Goal: Task Accomplishment & Management: Manage account settings

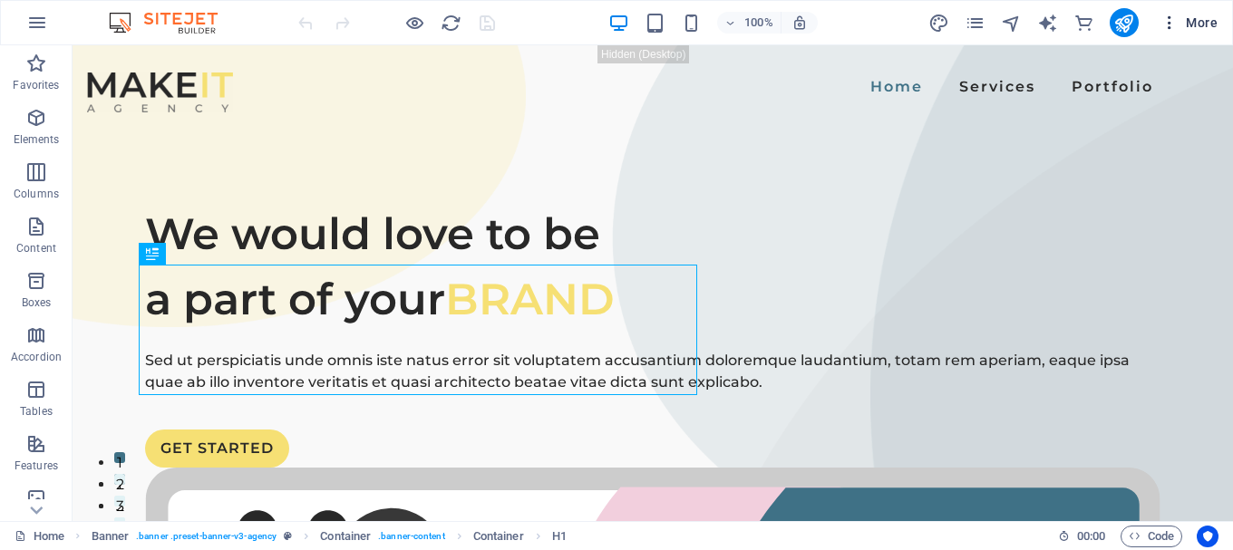
click at [1169, 28] on icon "button" at bounding box center [1169, 23] width 18 height 18
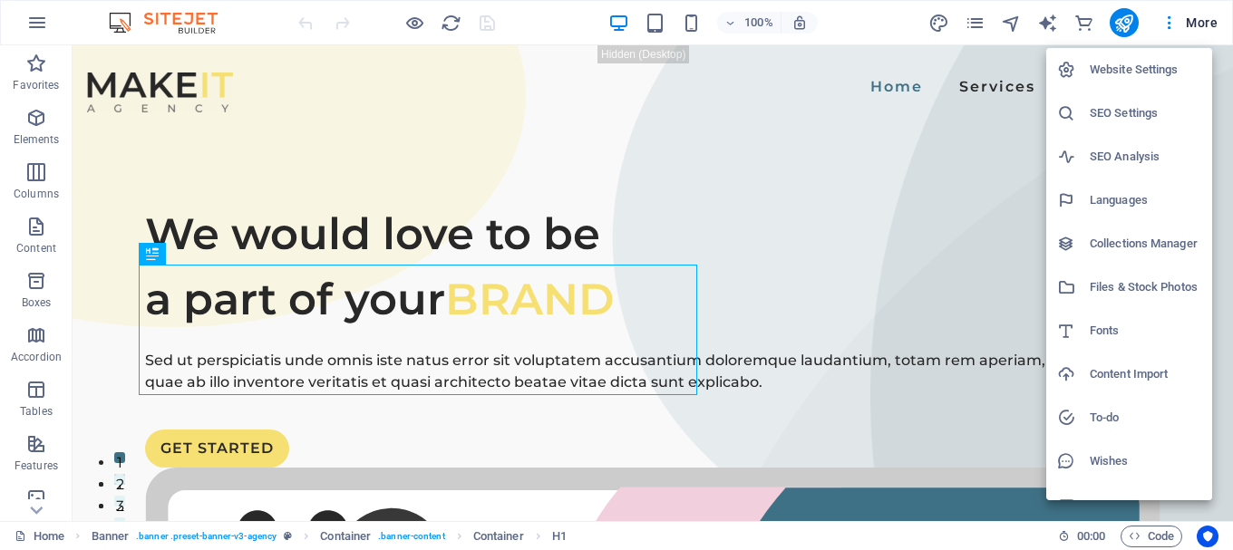
click at [393, 95] on div at bounding box center [616, 275] width 1233 height 550
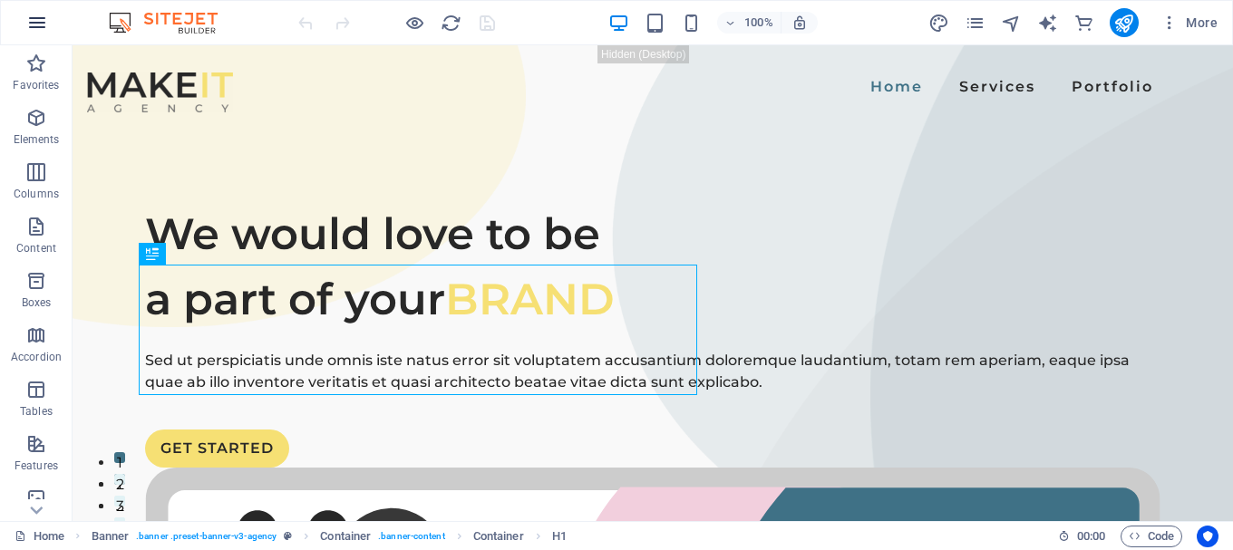
click at [26, 37] on button "button" at bounding box center [37, 23] width 44 height 44
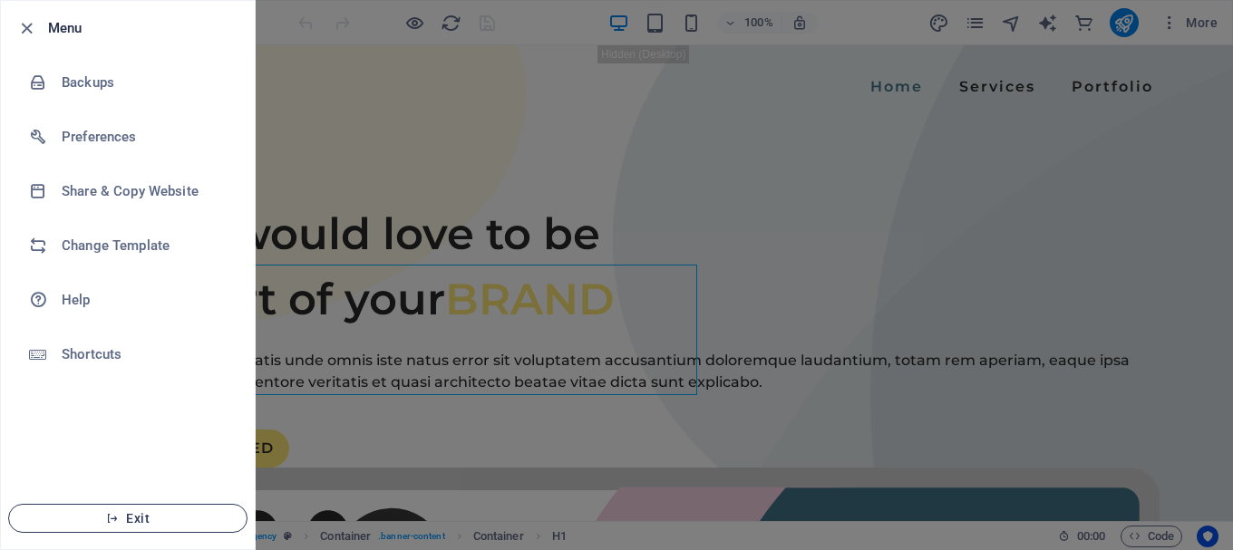
click at [116, 522] on icon "button" at bounding box center [112, 518] width 13 height 13
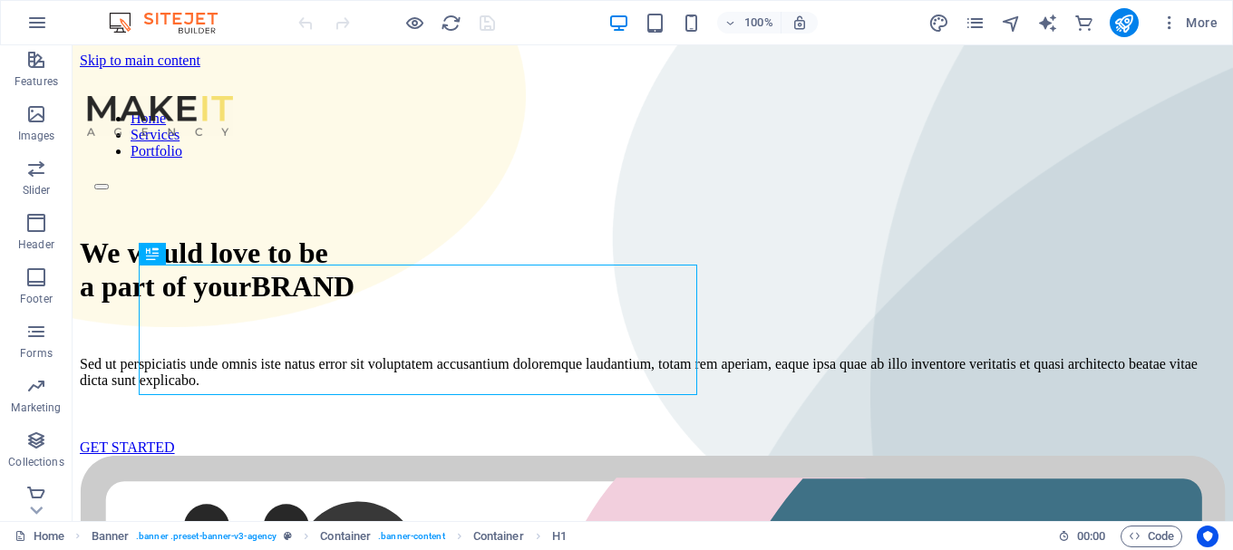
scroll to position [394, 0]
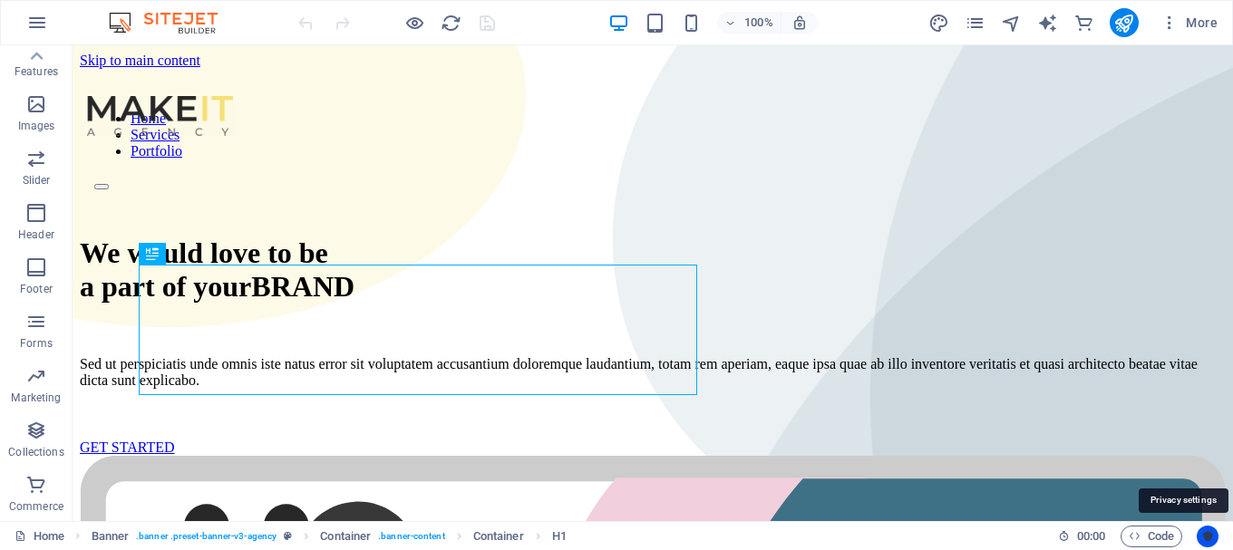
click at [1211, 534] on icon "Usercentrics" at bounding box center [1207, 536] width 13 height 13
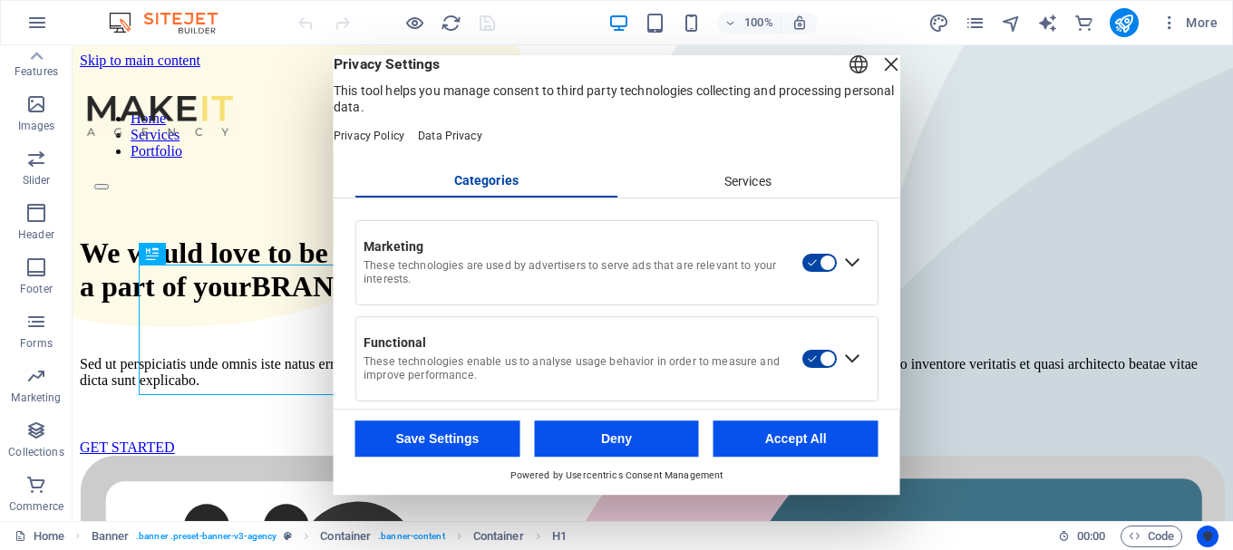
click at [1211, 534] on icon "Usercentrics" at bounding box center [1207, 536] width 13 height 13
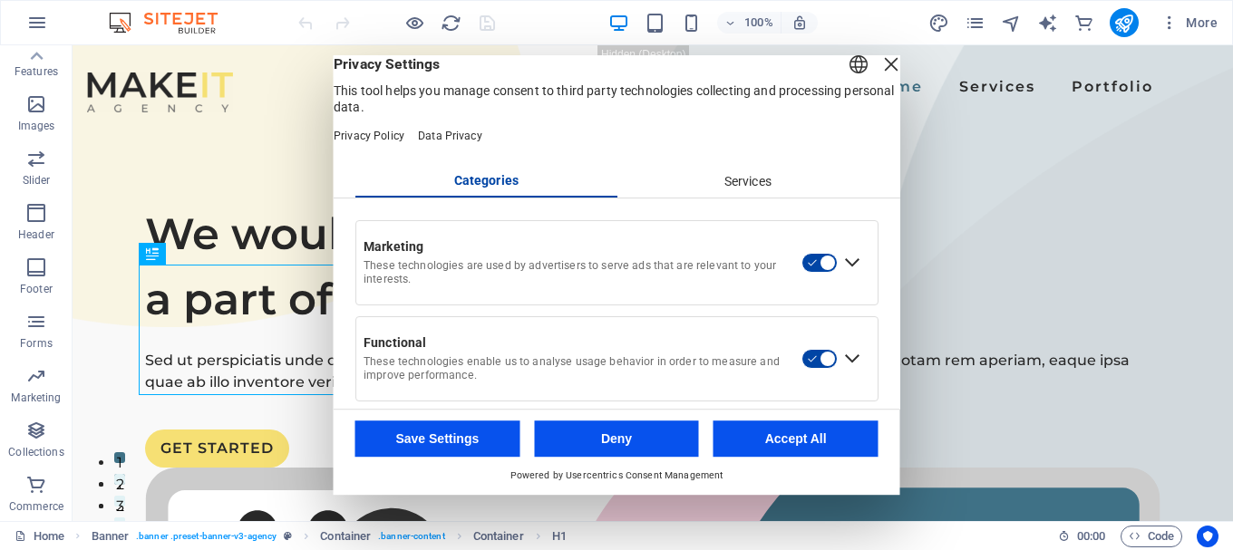
click at [832, 436] on button "Accept All" at bounding box center [795, 439] width 165 height 36
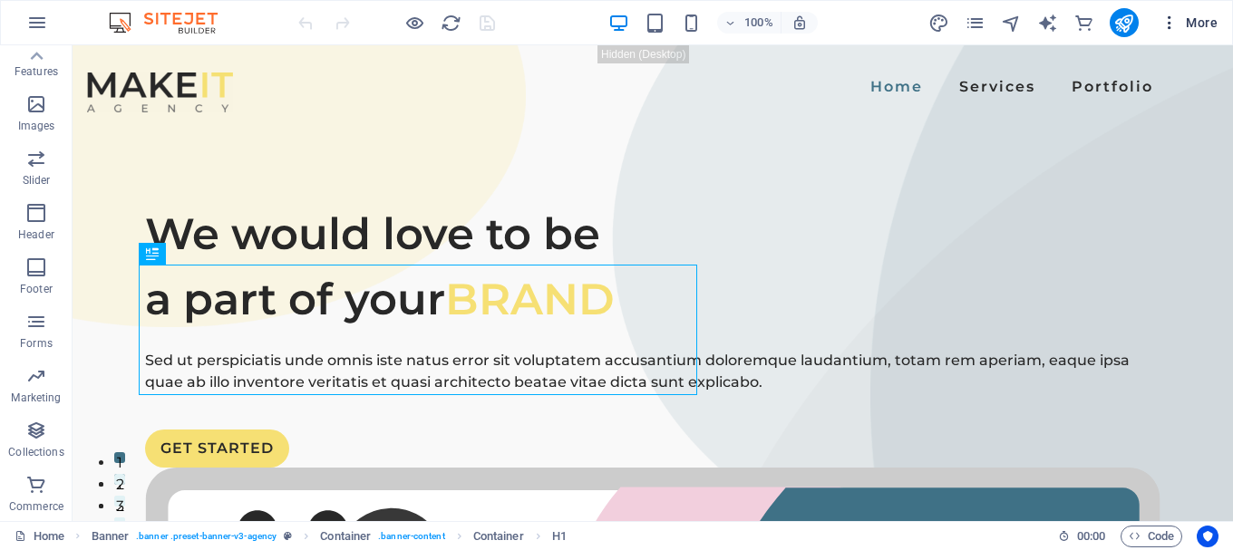
click at [1164, 29] on icon "button" at bounding box center [1169, 23] width 18 height 18
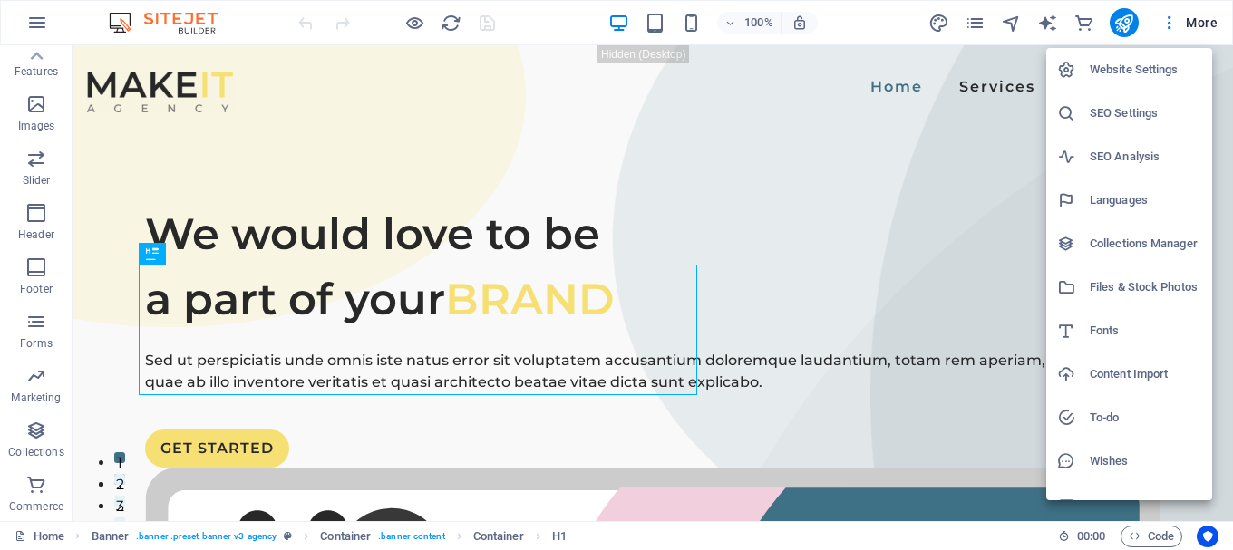
click at [1209, 20] on div at bounding box center [616, 275] width 1233 height 550
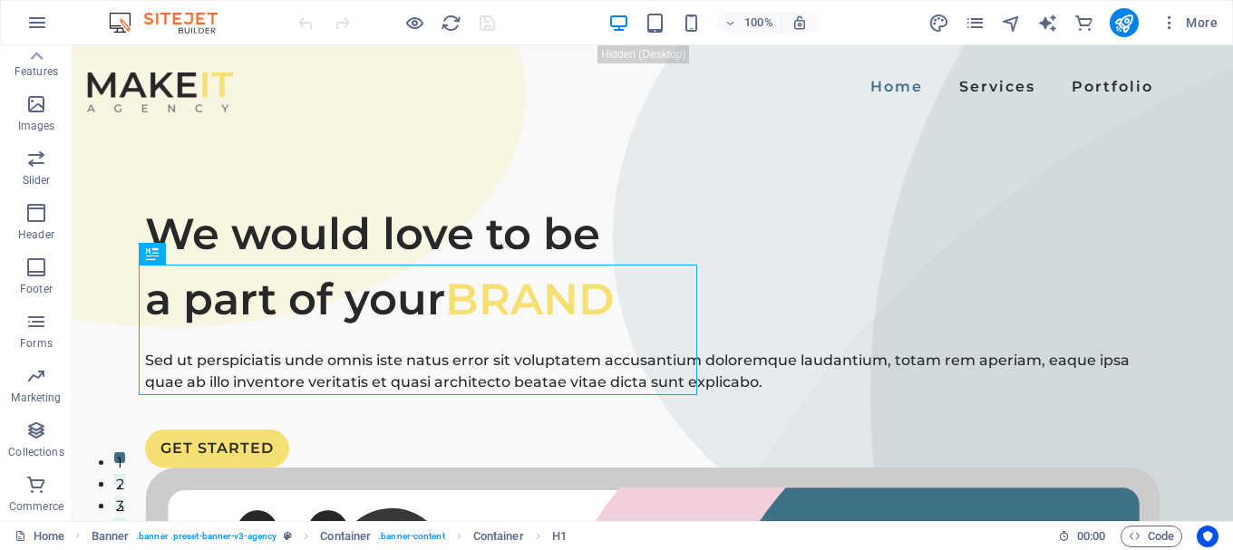
click at [1209, 20] on span "More" at bounding box center [1188, 23] width 57 height 18
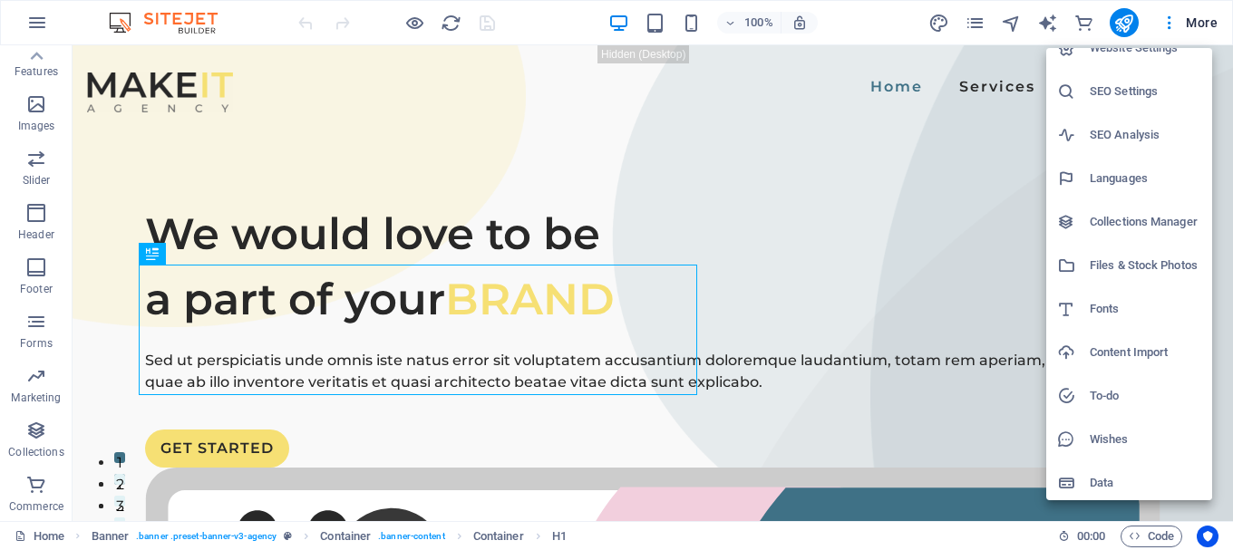
scroll to position [26, 0]
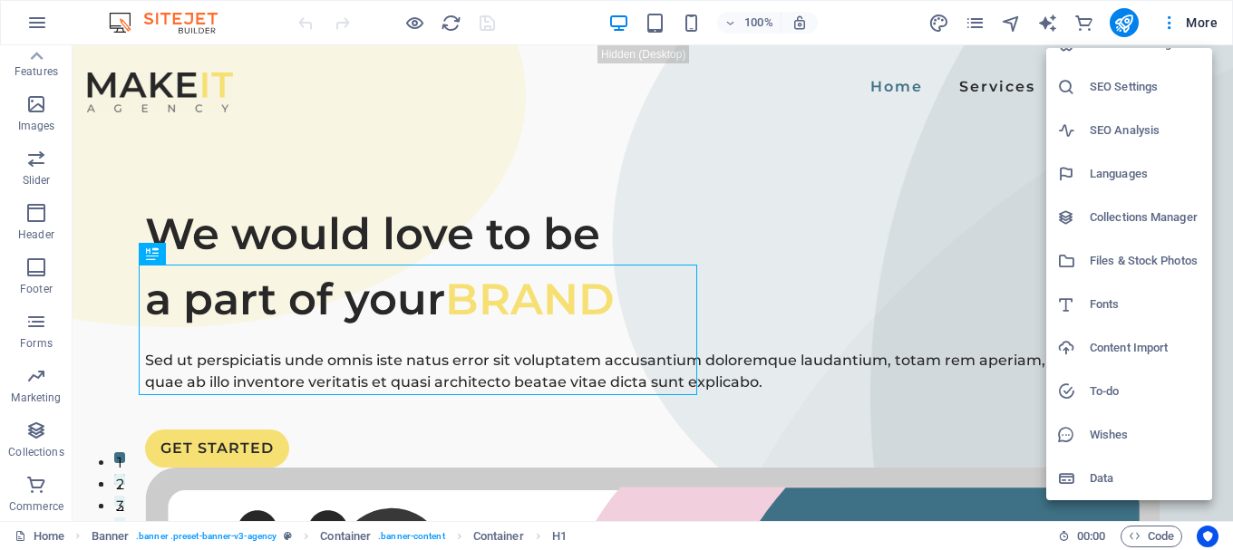
click at [1107, 464] on li "Data" at bounding box center [1129, 479] width 166 height 44
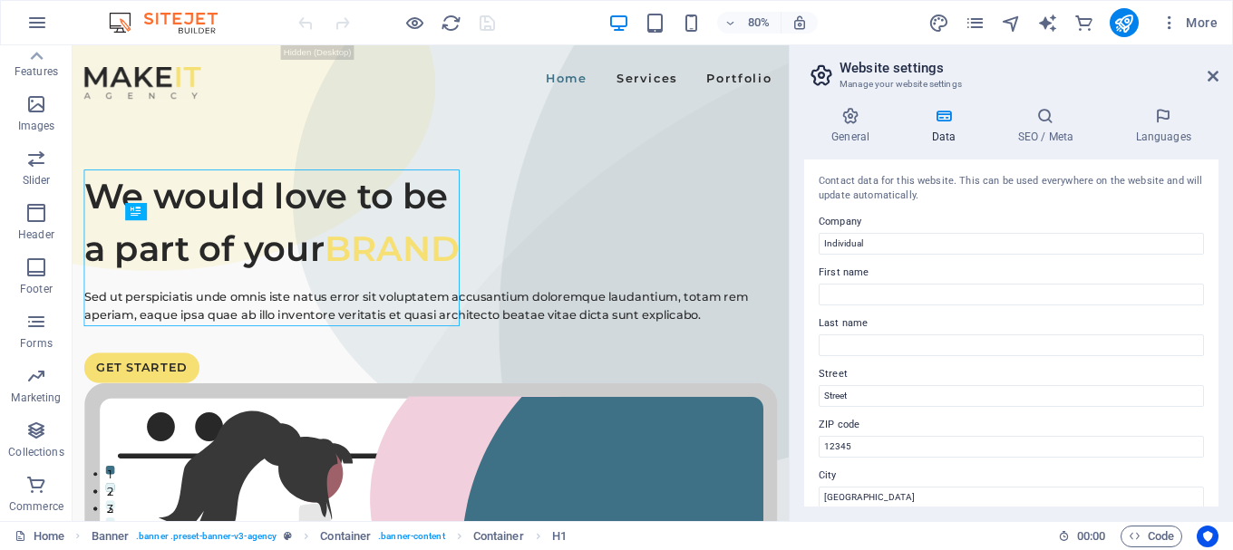
scroll to position [524, 0]
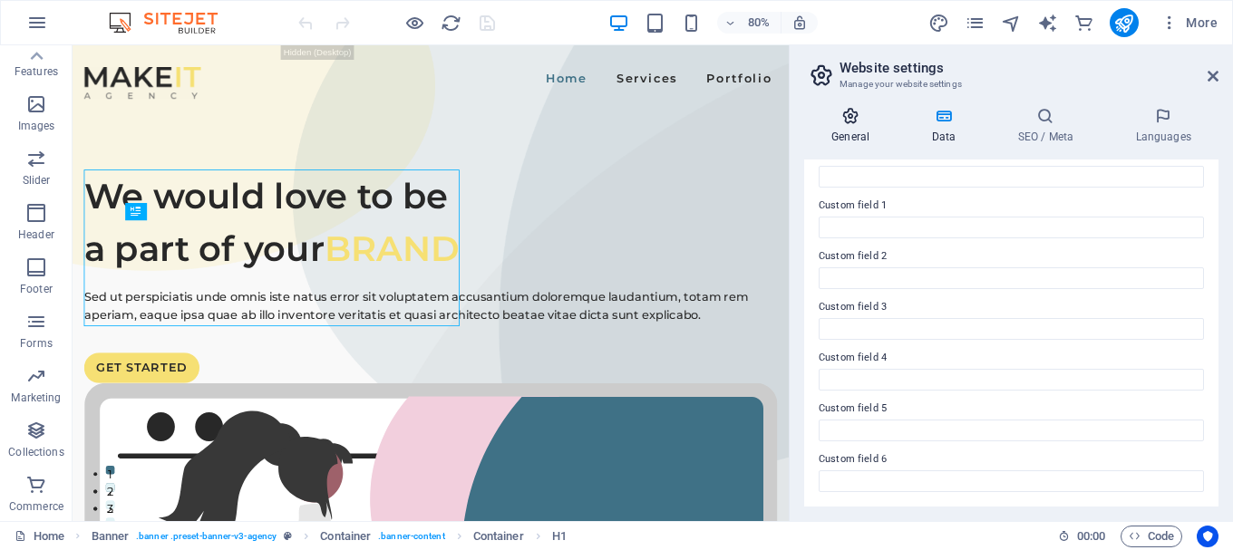
click at [873, 119] on icon at bounding box center [850, 116] width 92 height 18
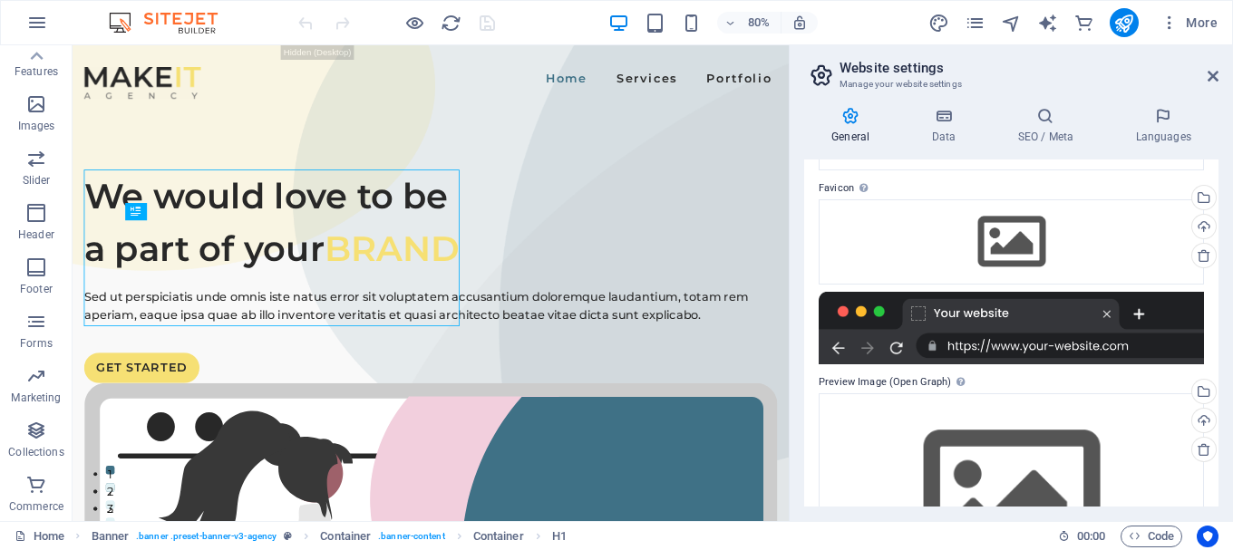
scroll to position [0, 0]
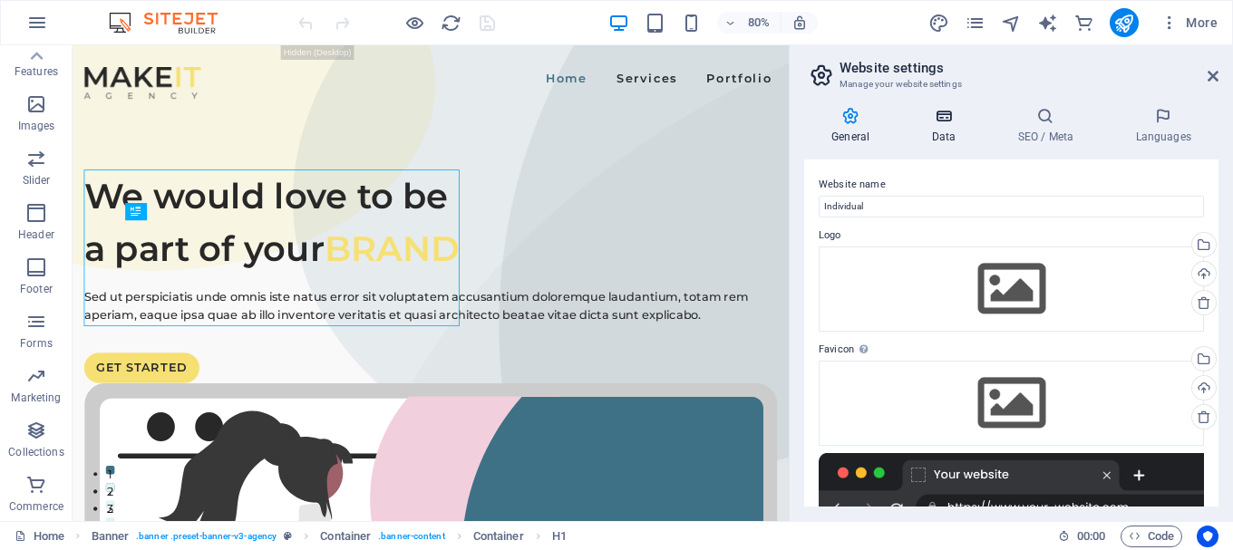
click at [956, 144] on h4 "Data" at bounding box center [947, 126] width 86 height 38
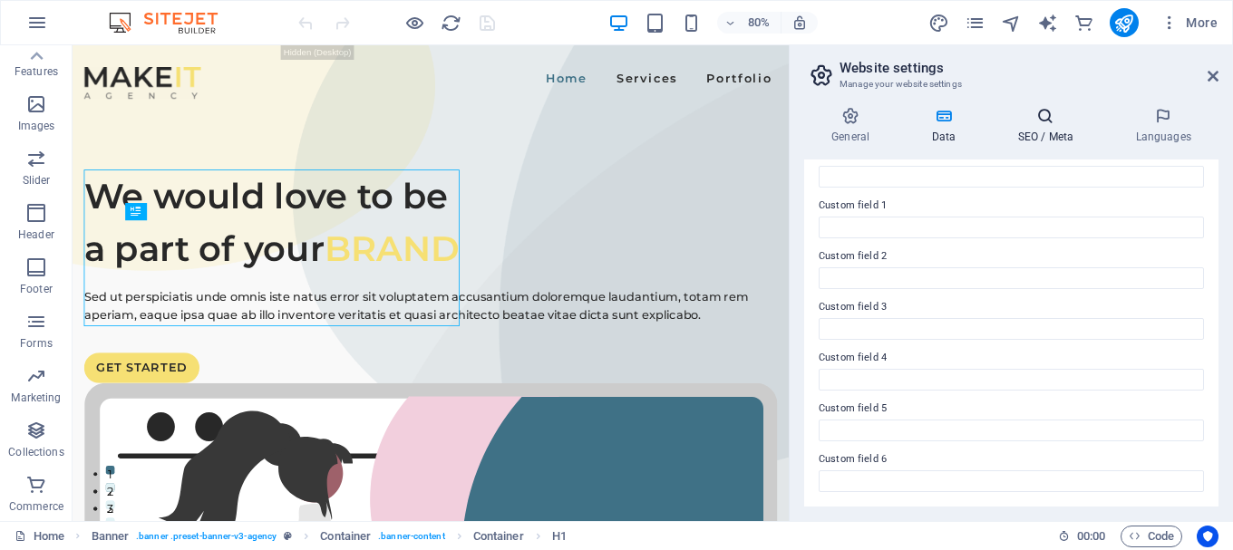
click at [1101, 126] on h4 "SEO / Meta" at bounding box center [1049, 126] width 118 height 38
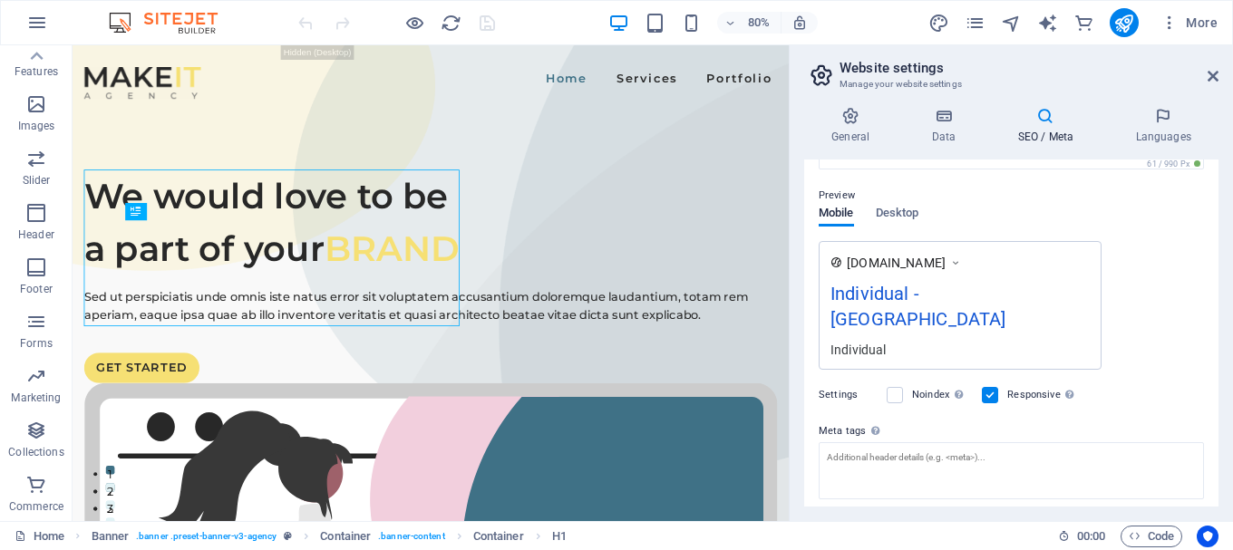
scroll to position [320, 0]
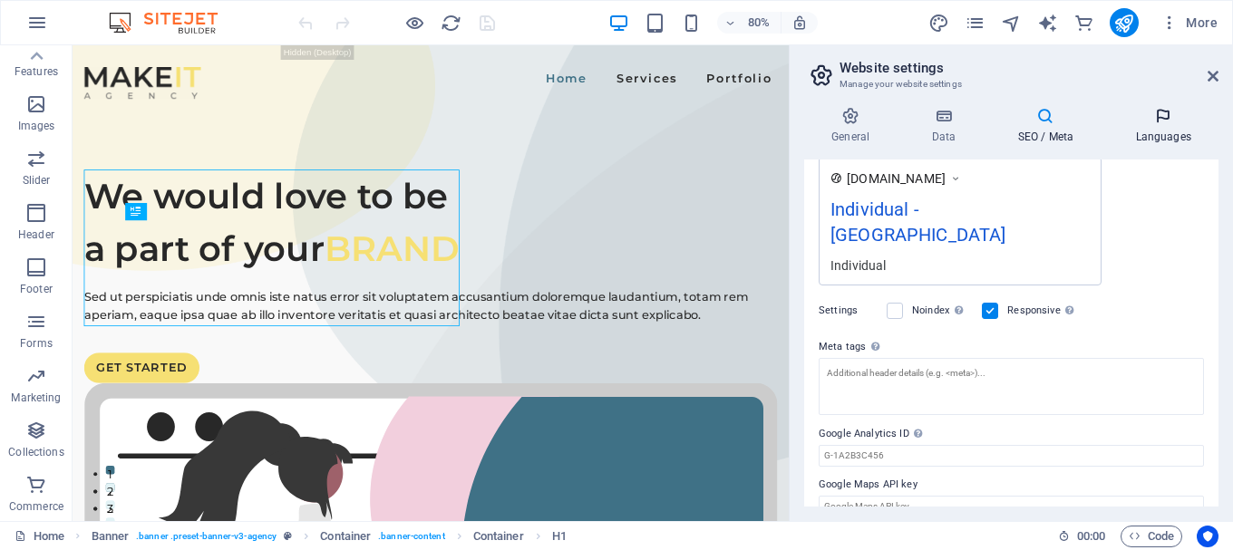
click at [1161, 115] on icon at bounding box center [1163, 116] width 111 height 18
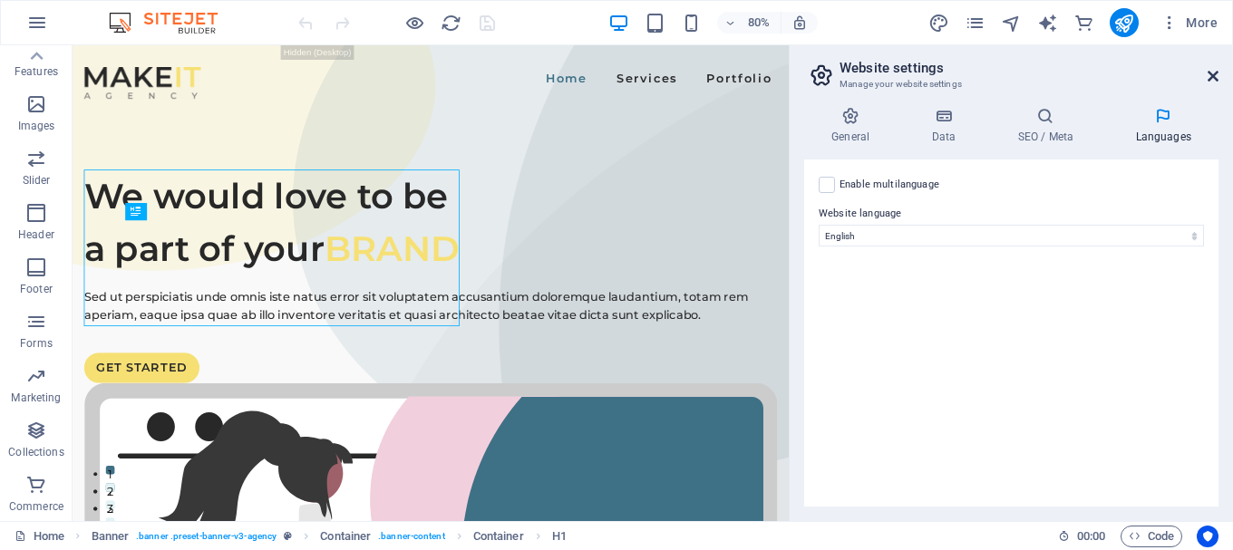
click at [1212, 83] on link at bounding box center [1212, 76] width 11 height 15
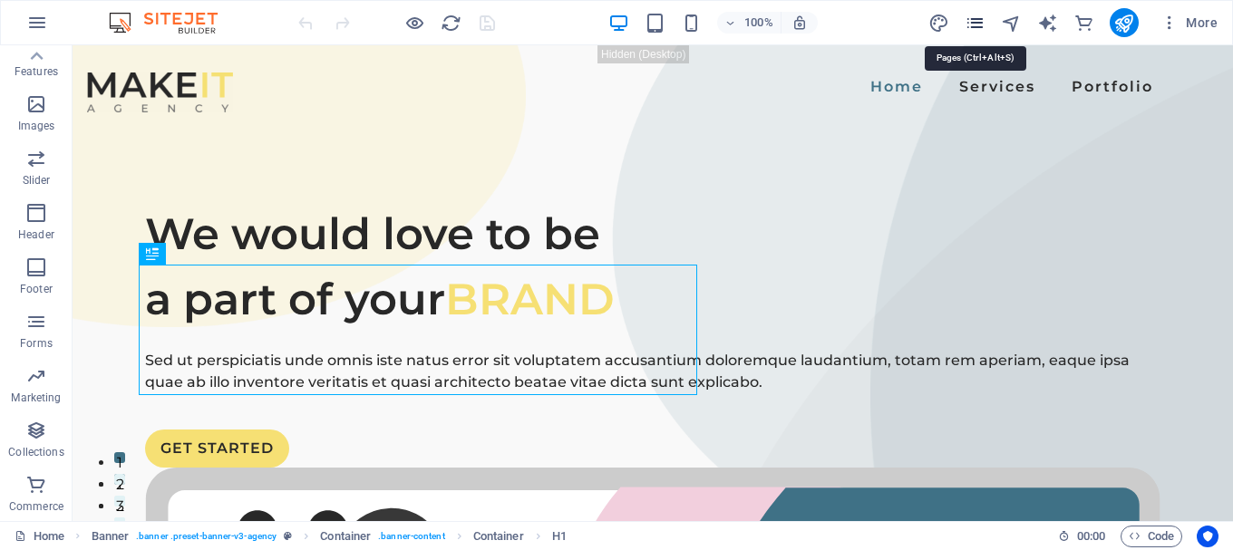
click at [978, 24] on icon "pages" at bounding box center [974, 23] width 21 height 21
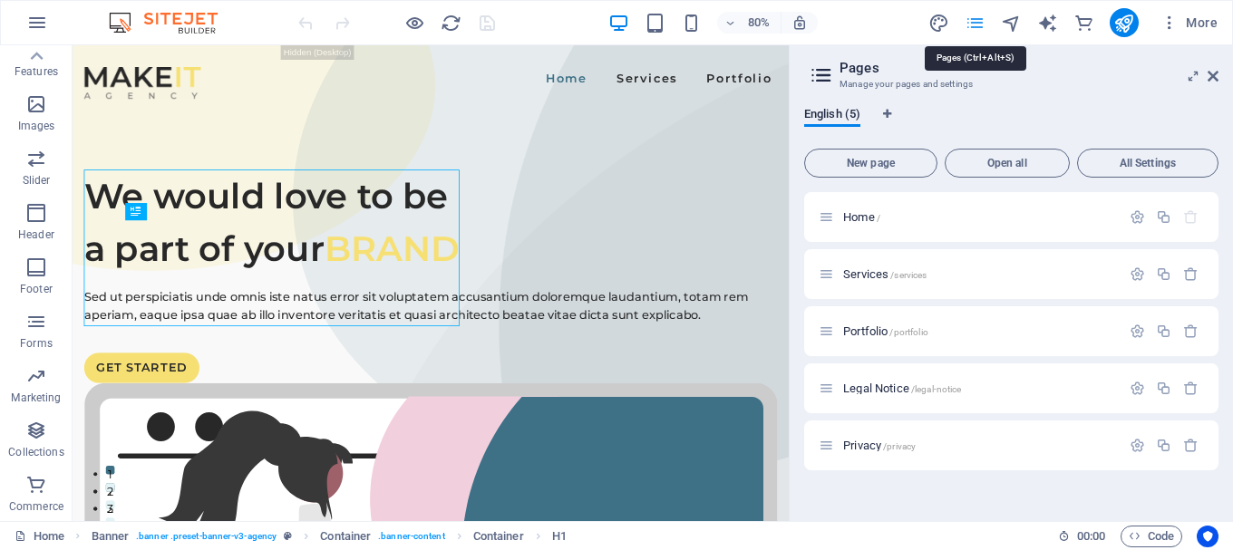
click at [978, 24] on icon "pages" at bounding box center [974, 23] width 21 height 21
click at [952, 24] on div "More" at bounding box center [1076, 22] width 296 height 29
click at [942, 27] on icon "design" at bounding box center [938, 23] width 21 height 21
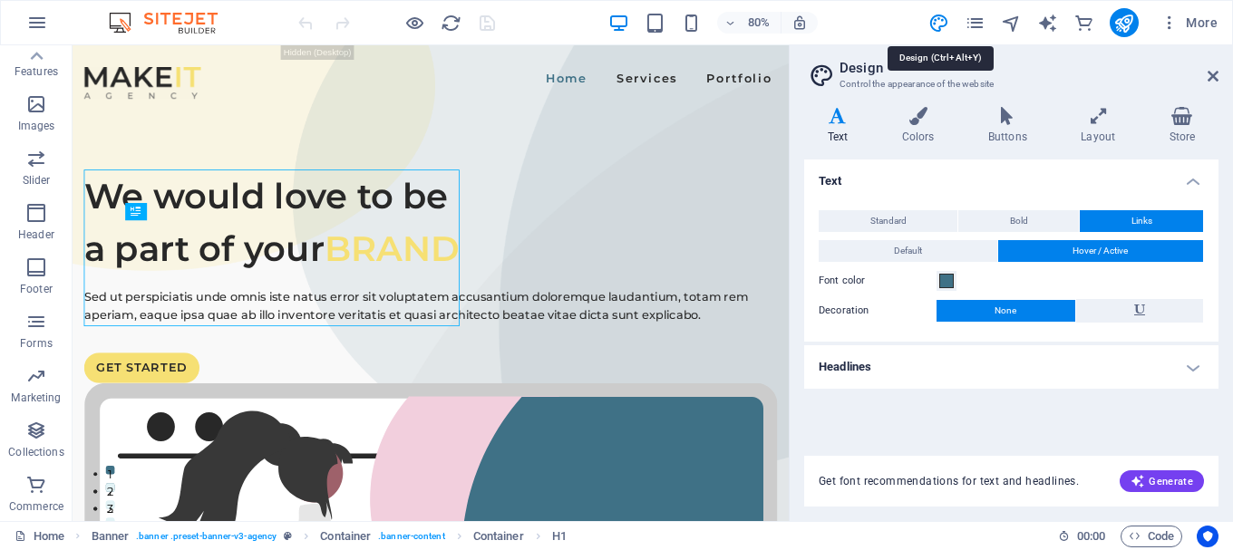
drag, startPoint x: 942, startPoint y: 27, endPoint x: 1222, endPoint y: 75, distance: 284.2
click at [1222, 75] on aside "Design Control the appearance of the website Variants Text Colors Buttons Layou…" at bounding box center [1011, 283] width 444 height 476
